Goal: Information Seeking & Learning: Find specific fact

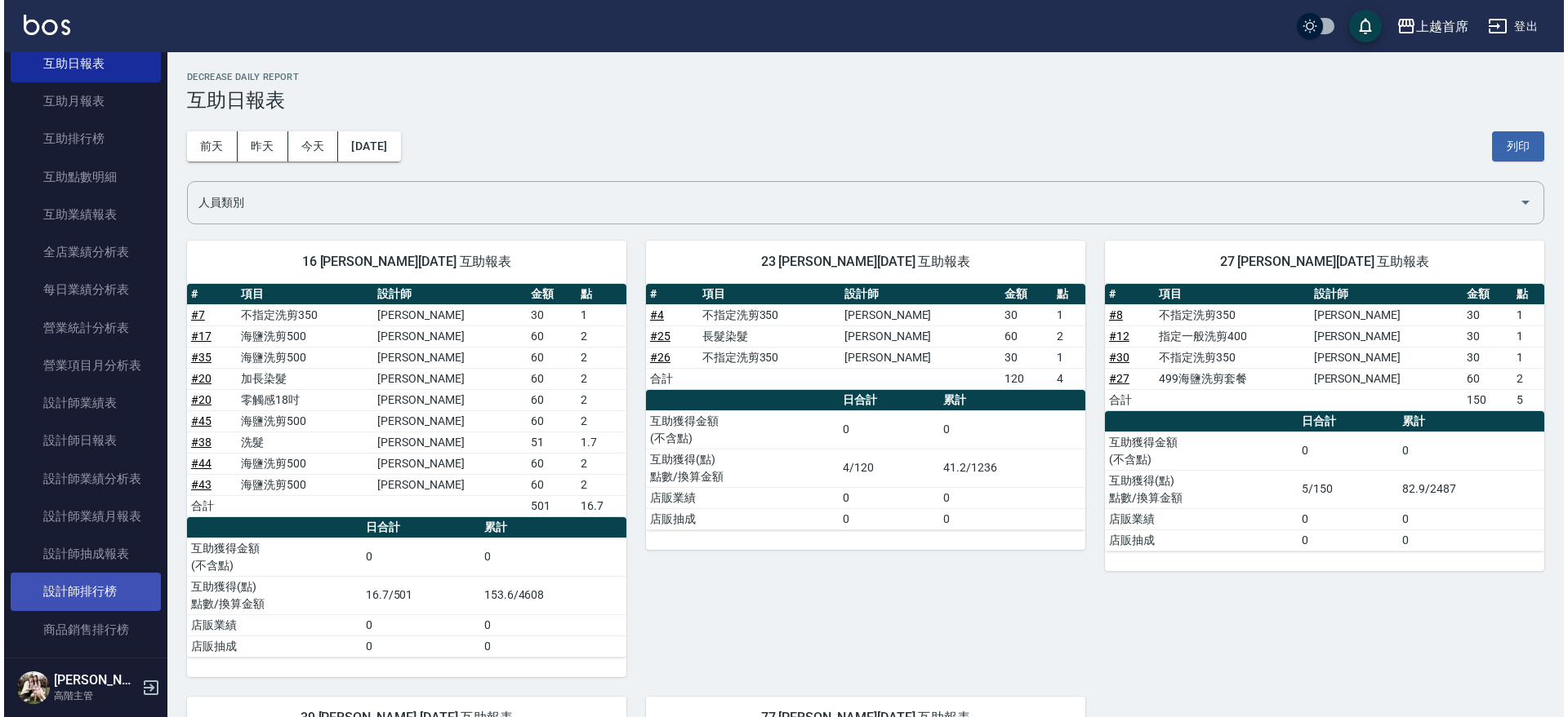
scroll to position [408, 0]
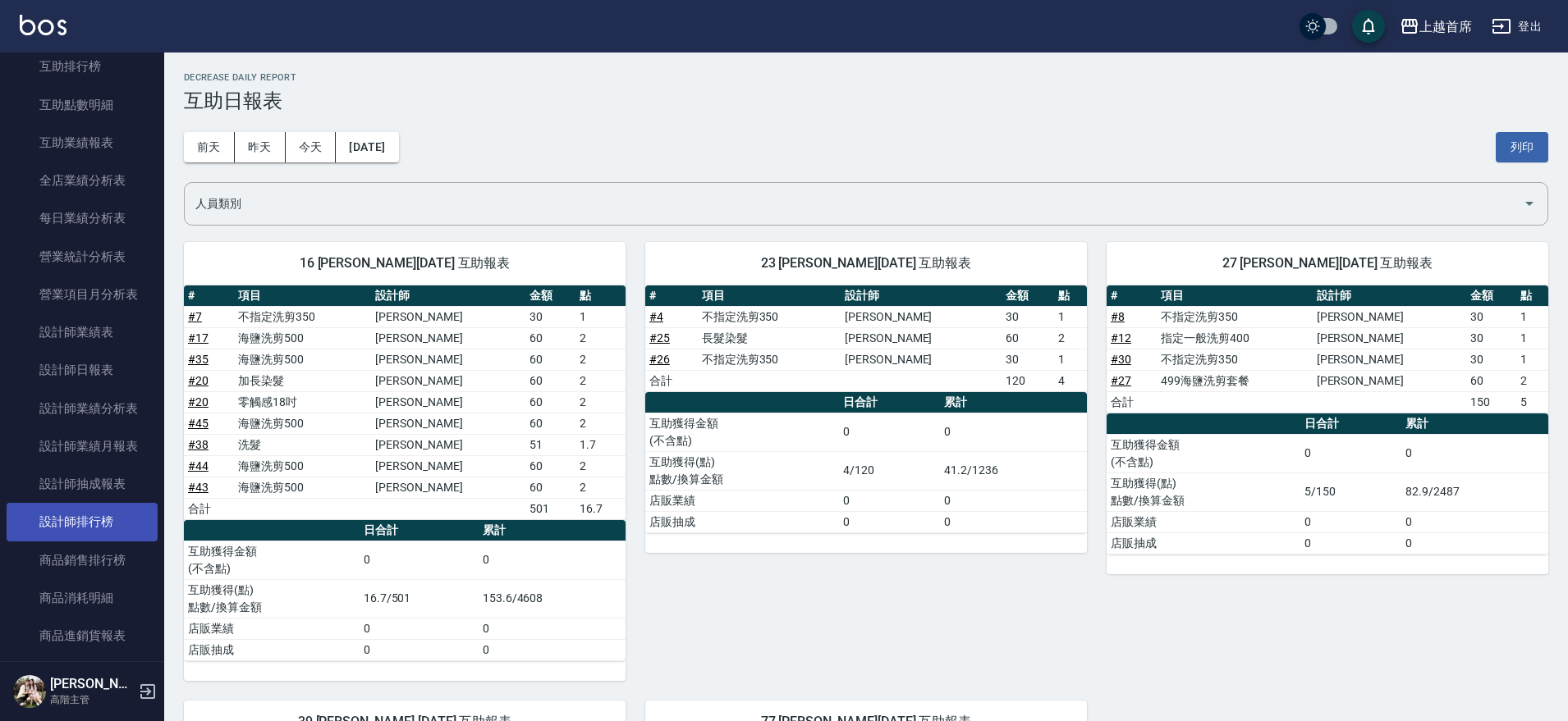
click at [118, 519] on link "設計師排行榜" at bounding box center [82, 521] width 151 height 38
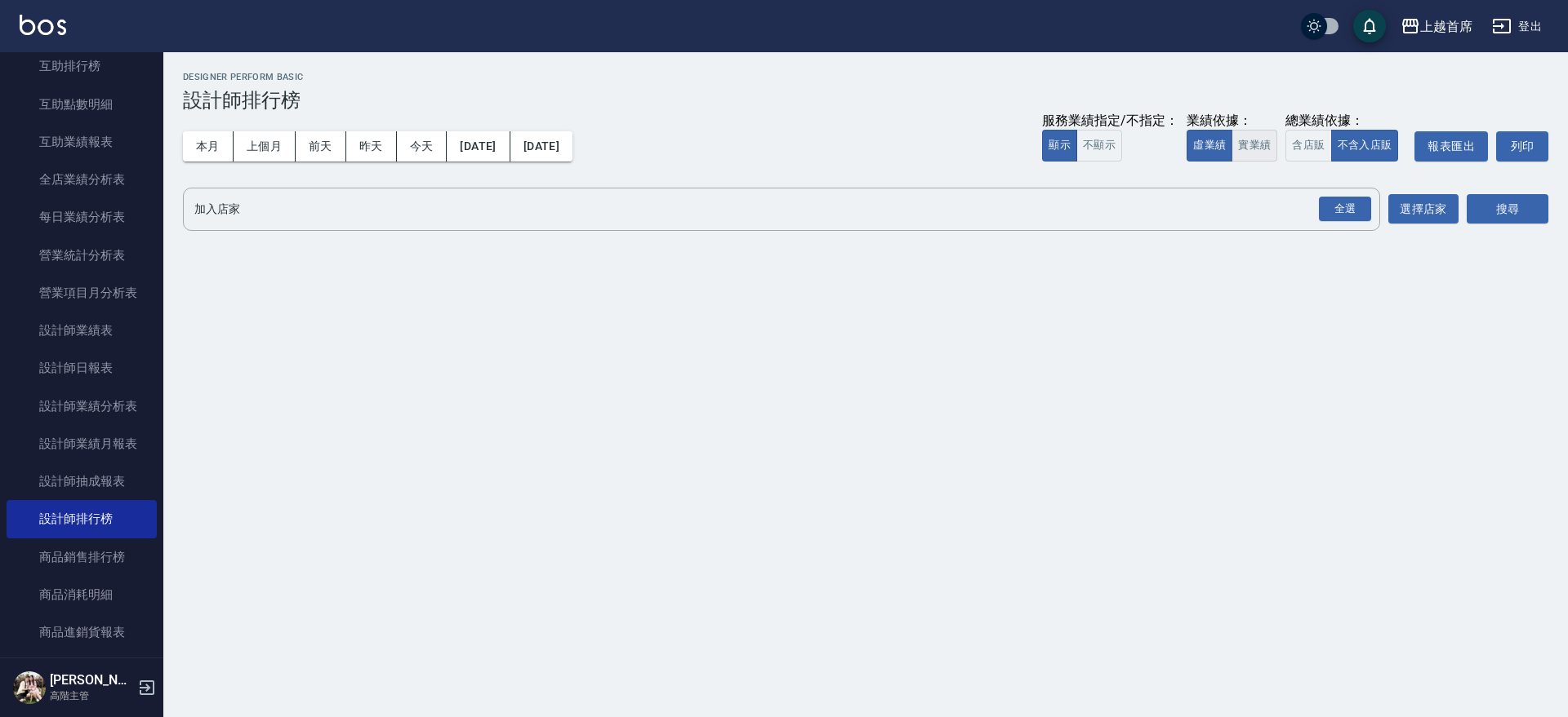
click at [1260, 138] on button "實業績" at bounding box center [1254, 145] width 46 height 32
click at [1327, 194] on div "全選" at bounding box center [1344, 209] width 57 height 43
click at [1347, 208] on div "全選" at bounding box center [1345, 210] width 52 height 26
click at [1493, 200] on button "搜尋" at bounding box center [1508, 210] width 82 height 30
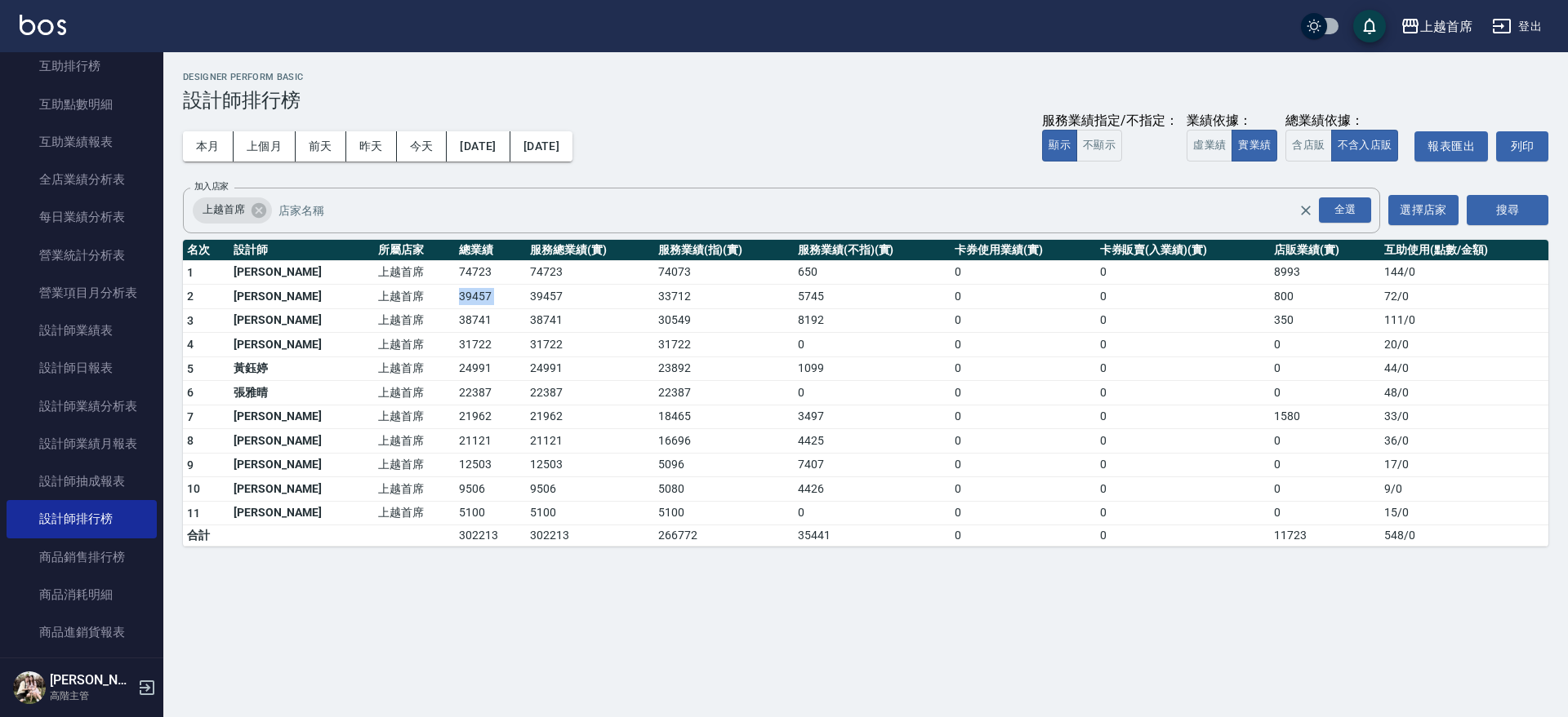
drag, startPoint x: 411, startPoint y: 300, endPoint x: 498, endPoint y: 297, distance: 87.1
click at [498, 298] on tr "2 [PERSON_NAME]首席 39457 39457 33712 5745 0 0 800 72 / 0" at bounding box center [866, 297] width 1366 height 25
click at [526, 297] on td "39457" at bounding box center [590, 297] width 128 height 25
drag, startPoint x: 561, startPoint y: 295, endPoint x: 454, endPoint y: 292, distance: 107.0
click at [454, 292] on tr "2 [PERSON_NAME]首席 39457 39457 33712 5745 0 0 800 72 / 0" at bounding box center [866, 297] width 1366 height 25
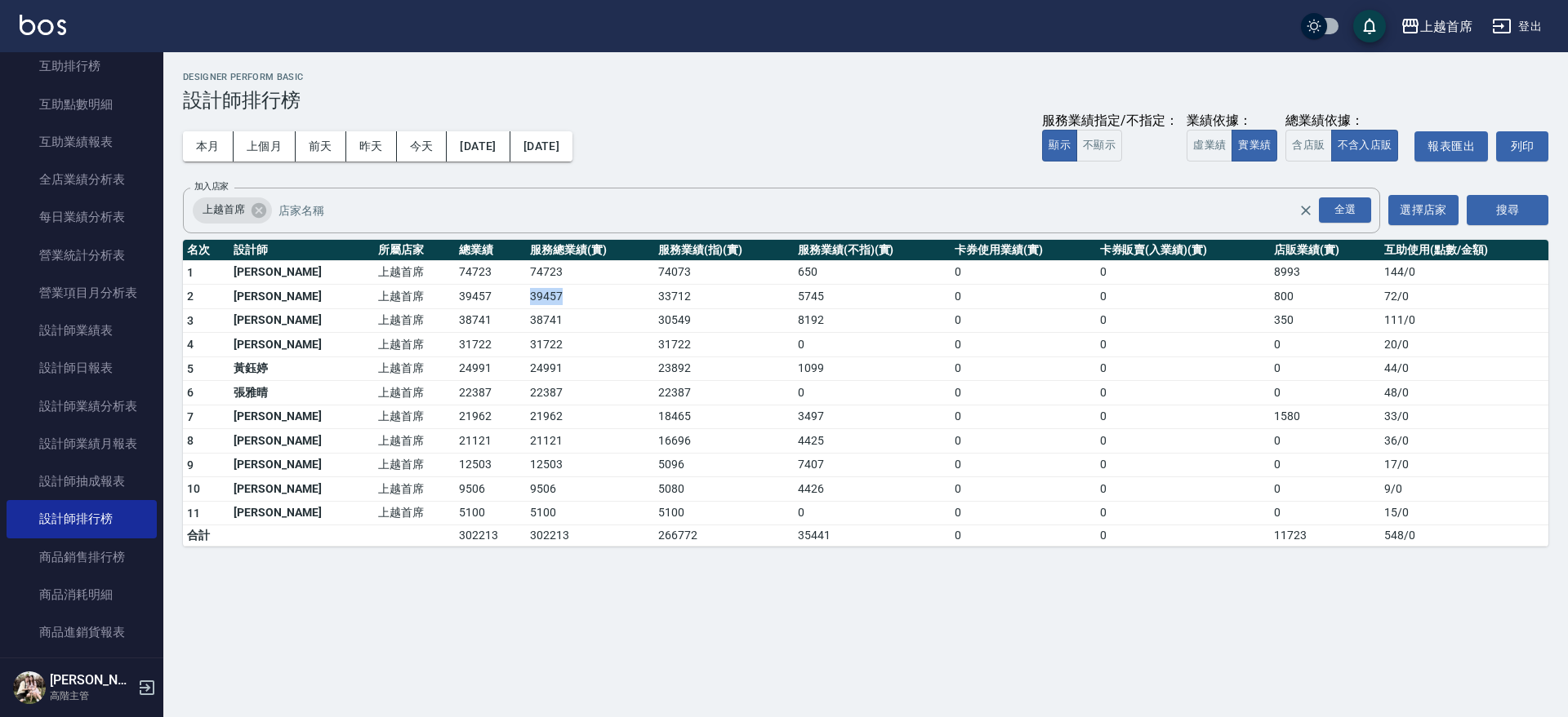
click at [455, 292] on td "39457" at bounding box center [490, 297] width 71 height 25
drag, startPoint x: 440, startPoint y: 292, endPoint x: 603, endPoint y: 292, distance: 163.0
click at [603, 292] on tr "2 [PERSON_NAME]首席 39457 39457 33712 5745 0 0 800 72 / 0" at bounding box center [866, 297] width 1366 height 25
click at [603, 292] on td "39457" at bounding box center [590, 297] width 128 height 25
drag, startPoint x: 603, startPoint y: 292, endPoint x: 576, endPoint y: 291, distance: 27.0
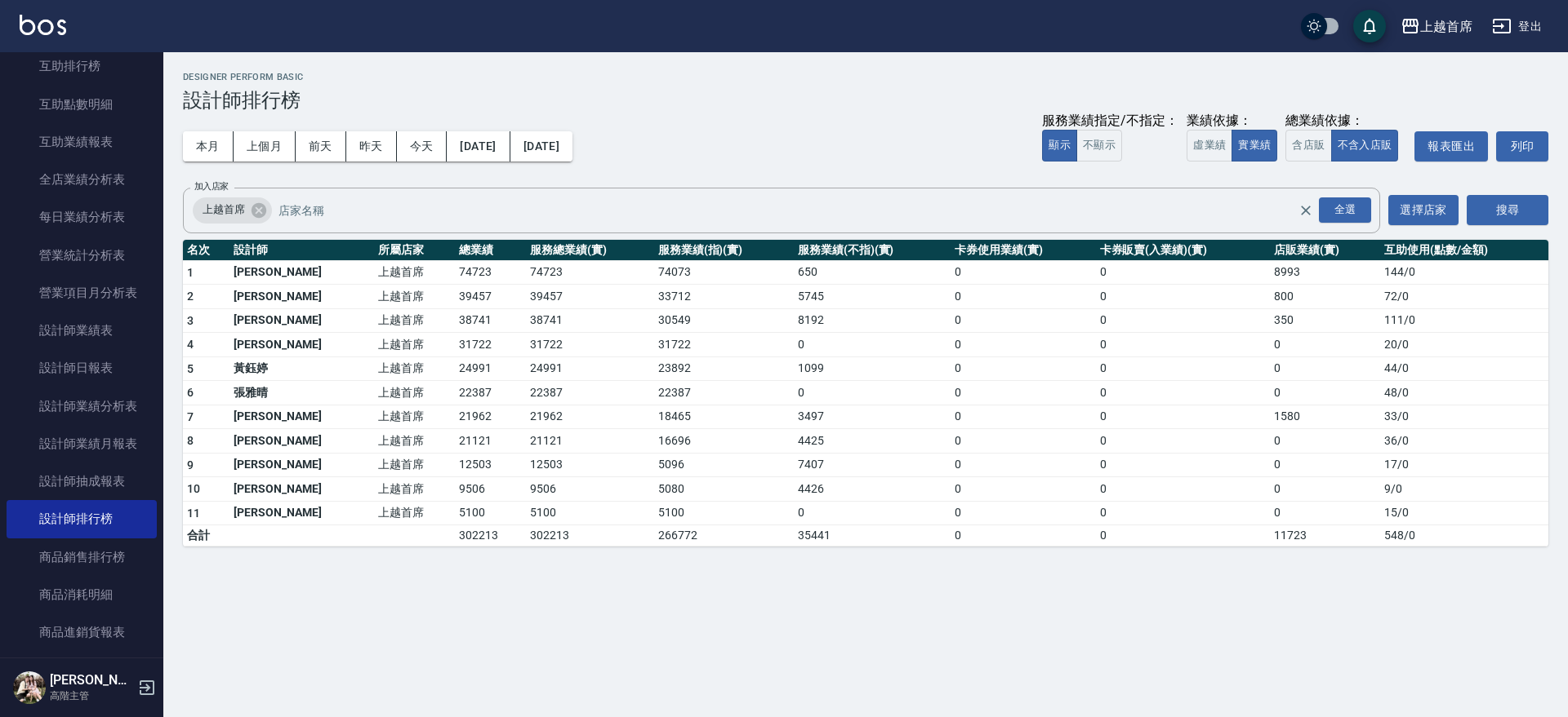
click at [576, 291] on td "39457" at bounding box center [590, 297] width 128 height 25
